Goal: Task Accomplishment & Management: Complete application form

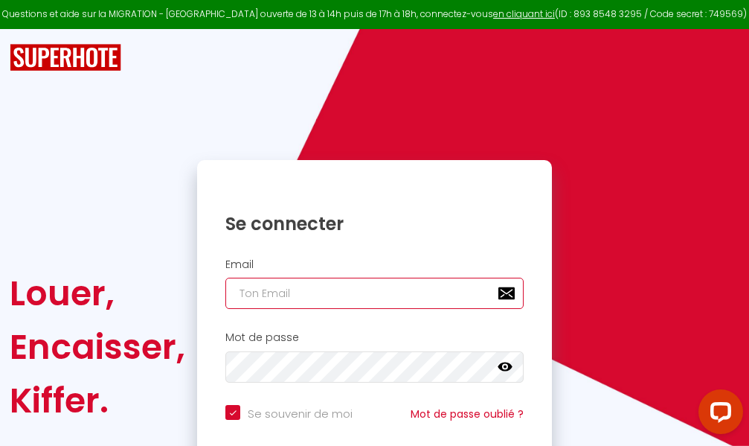
click at [350, 296] on input "email" at bounding box center [374, 292] width 298 height 31
type input "m"
checkbox input "true"
type input "ma"
checkbox input "true"
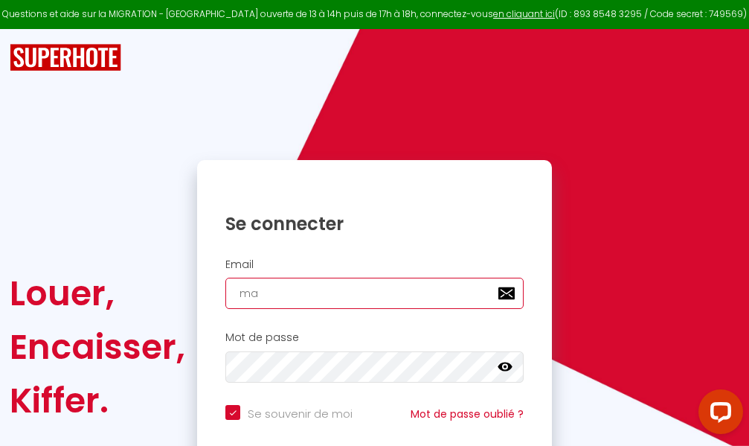
type input "mar"
checkbox input "true"
type input "marc"
checkbox input "true"
type input "marcd"
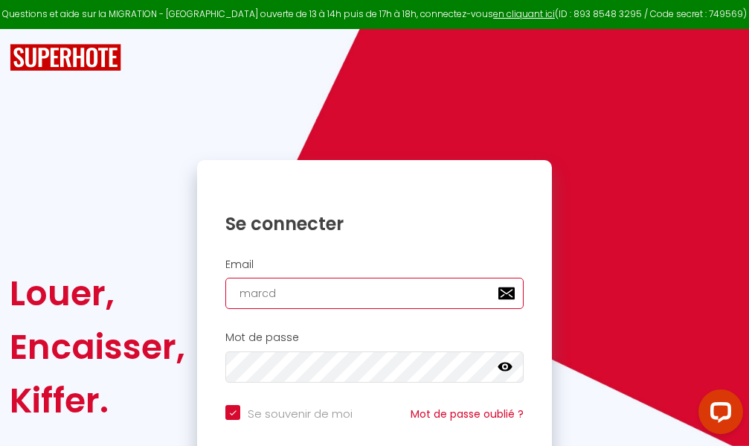
checkbox input "true"
type input "marcdp"
checkbox input "true"
type input "marcdpo"
checkbox input "true"
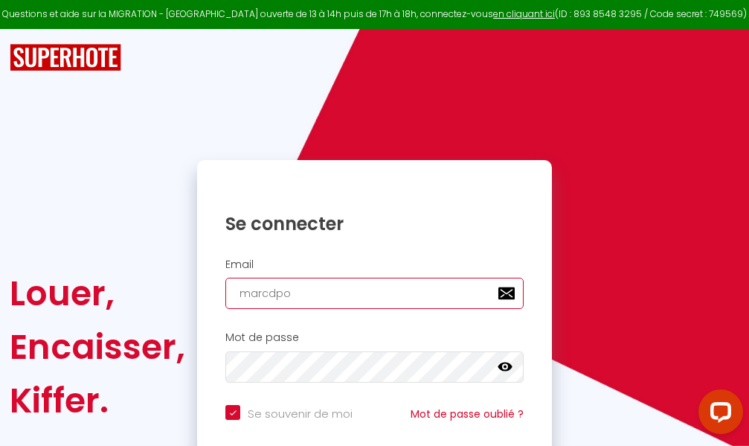
type input "marcdpoz"
checkbox input "true"
type input "marcdpoz."
checkbox input "true"
type input "marcdpoz.l"
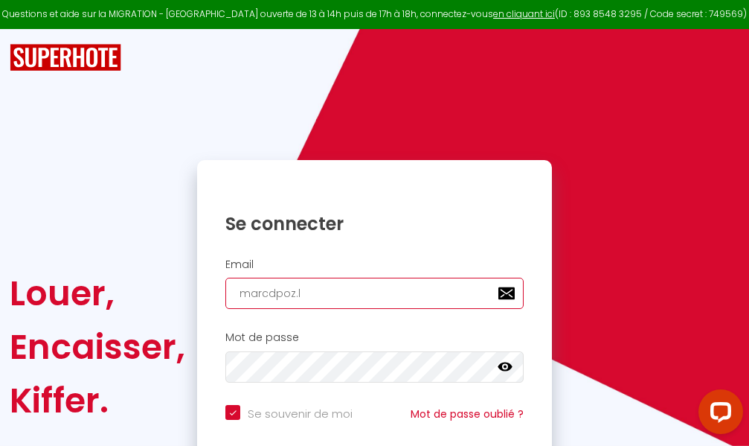
checkbox input "true"
type input "marcdpoz.lo"
checkbox input "true"
type input "marcdpoz.loc"
checkbox input "true"
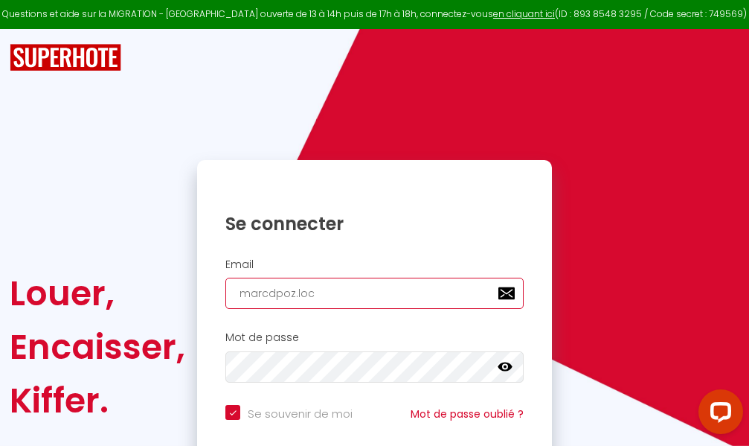
type input "marcdpoz.loca"
checkbox input "true"
type input "marcdpoz.locat"
checkbox input "true"
type input "marcdpoz.locati"
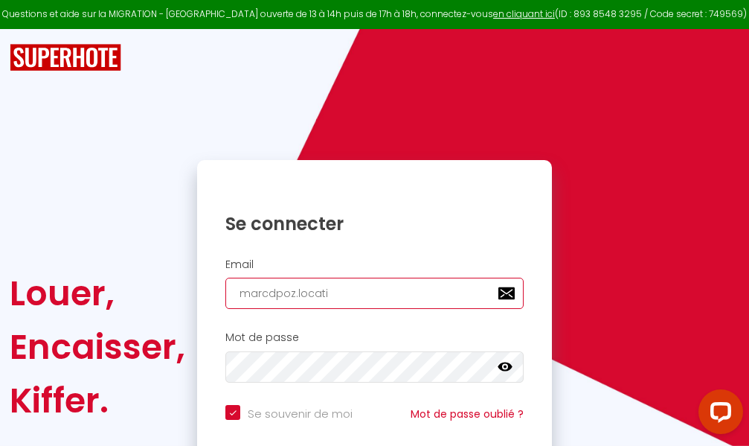
checkbox input "true"
type input "marcdpoz.locatio"
checkbox input "true"
type input "marcdpoz.location"
checkbox input "true"
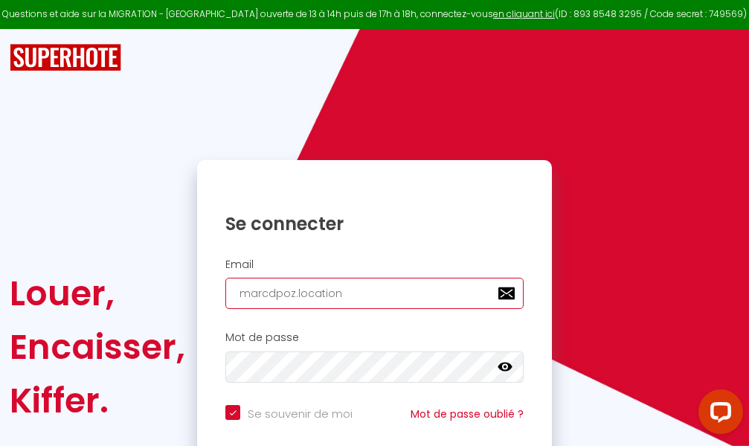
type input "marcdpoz.location@"
checkbox input "true"
type input "marcdpoz.location@g"
checkbox input "true"
type input "marcdpoz.location@gm"
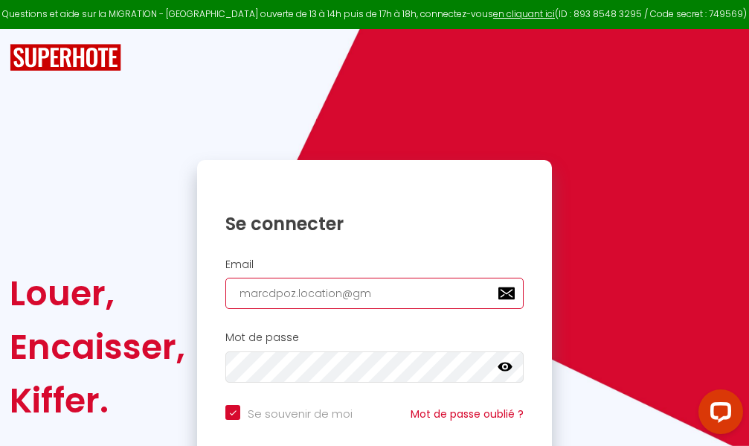
checkbox input "true"
type input "marcdpoz.location@gma"
checkbox input "true"
type input "marcdpoz.location@gmai"
checkbox input "true"
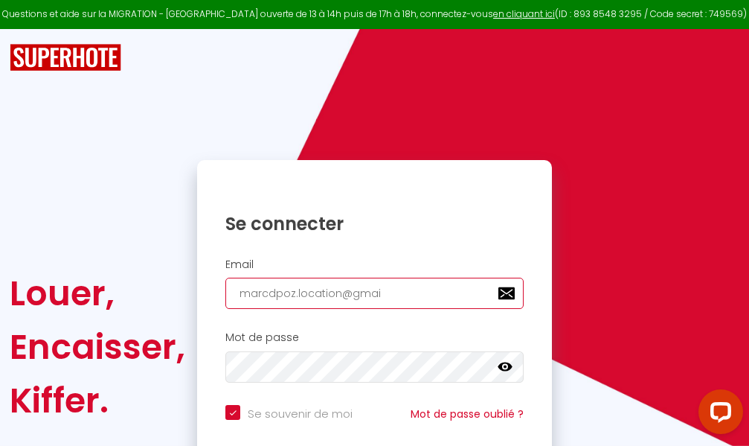
type input "[EMAIL_ADDRESS]"
checkbox input "true"
type input "[EMAIL_ADDRESS]."
checkbox input "true"
type input "marcdpoz.location@gmail.c"
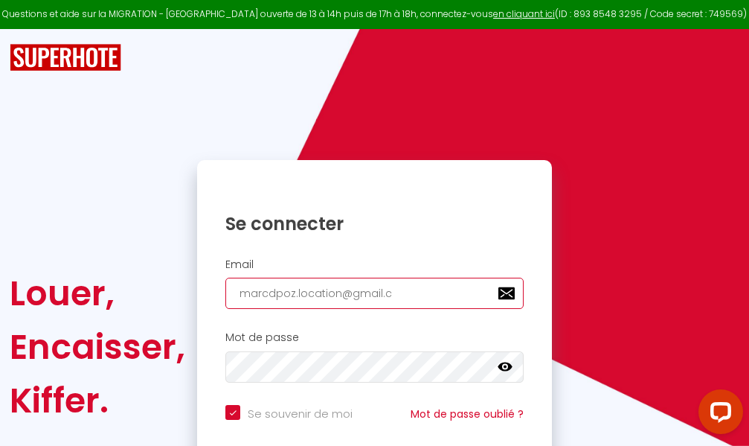
checkbox input "true"
type input "[EMAIL_ADDRESS][DOMAIN_NAME]"
checkbox input "true"
type input "[EMAIL_ADDRESS][DOMAIN_NAME]"
checkbox input "true"
